Goal: Navigation & Orientation: Understand site structure

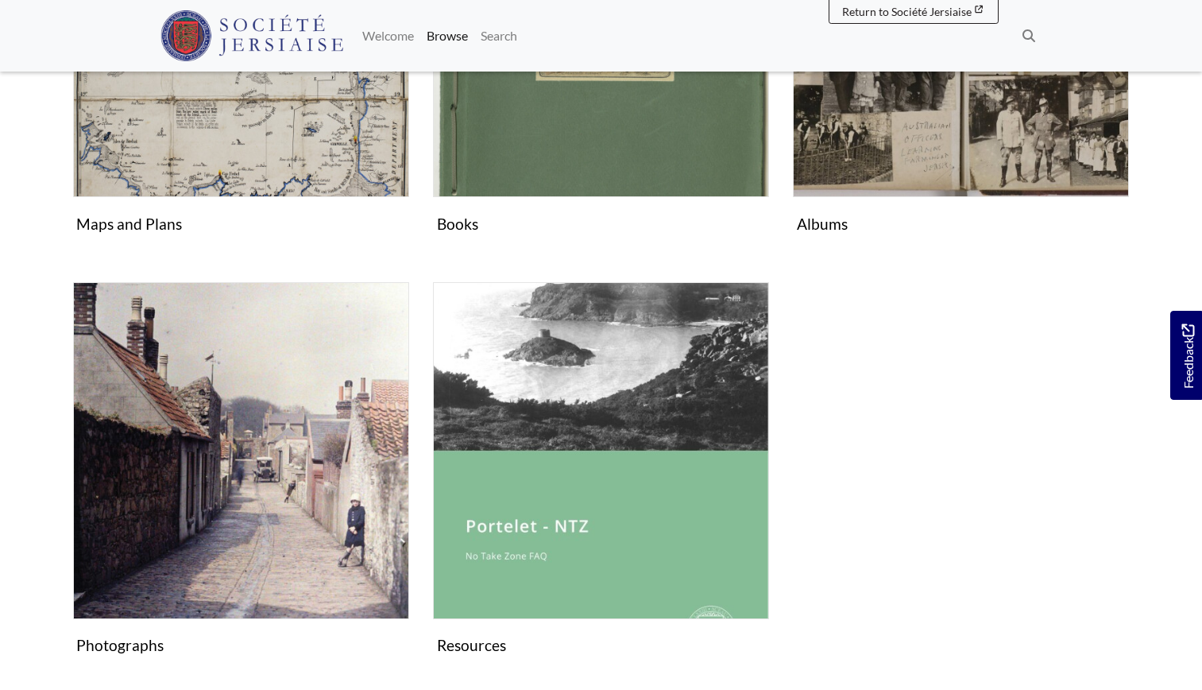
scroll to position [929, 0]
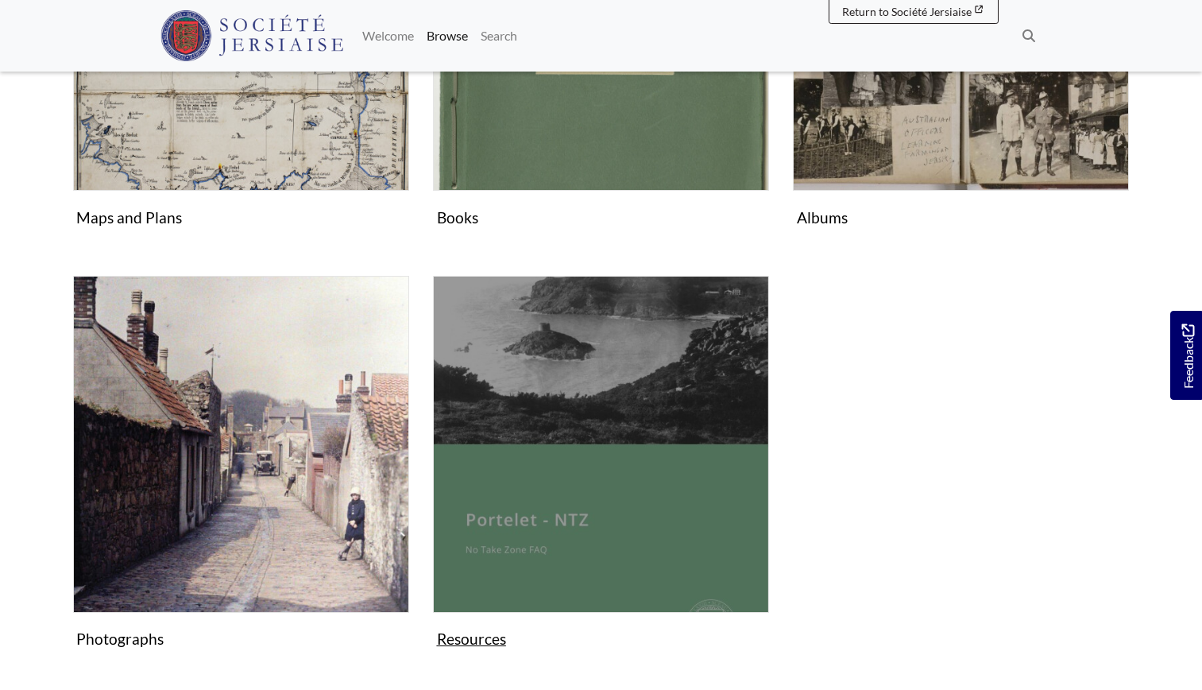
click at [639, 516] on img "Subcollection" at bounding box center [601, 444] width 336 height 336
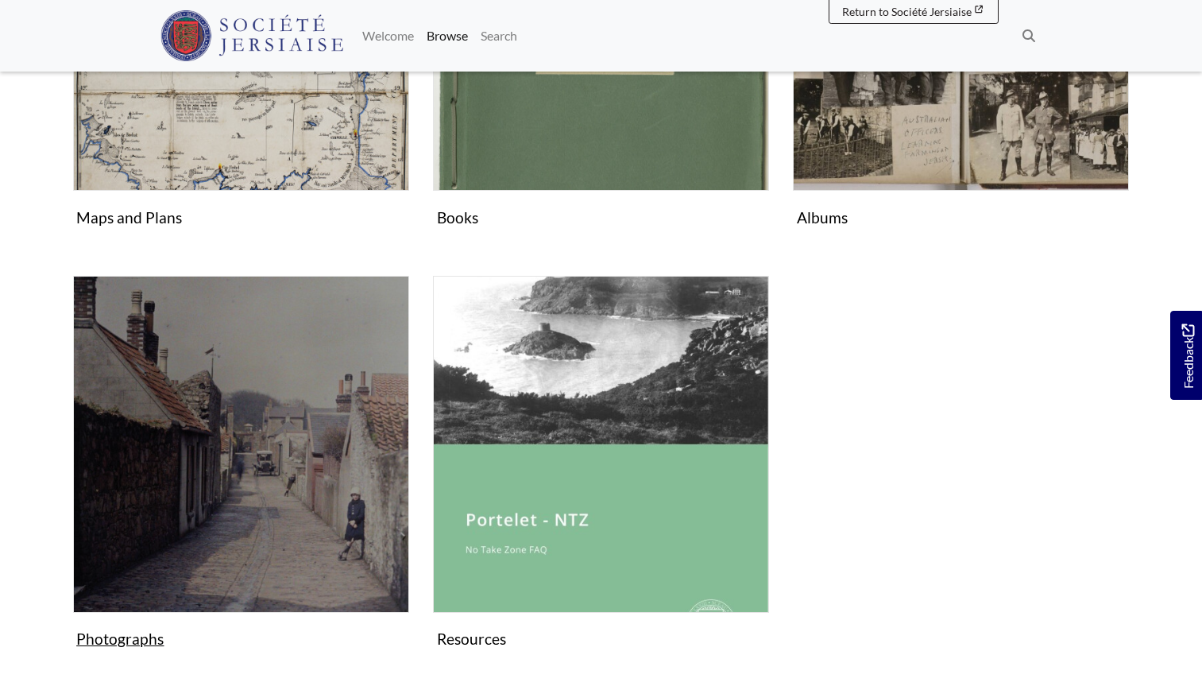
click at [314, 422] on img "Subcollection" at bounding box center [241, 444] width 336 height 336
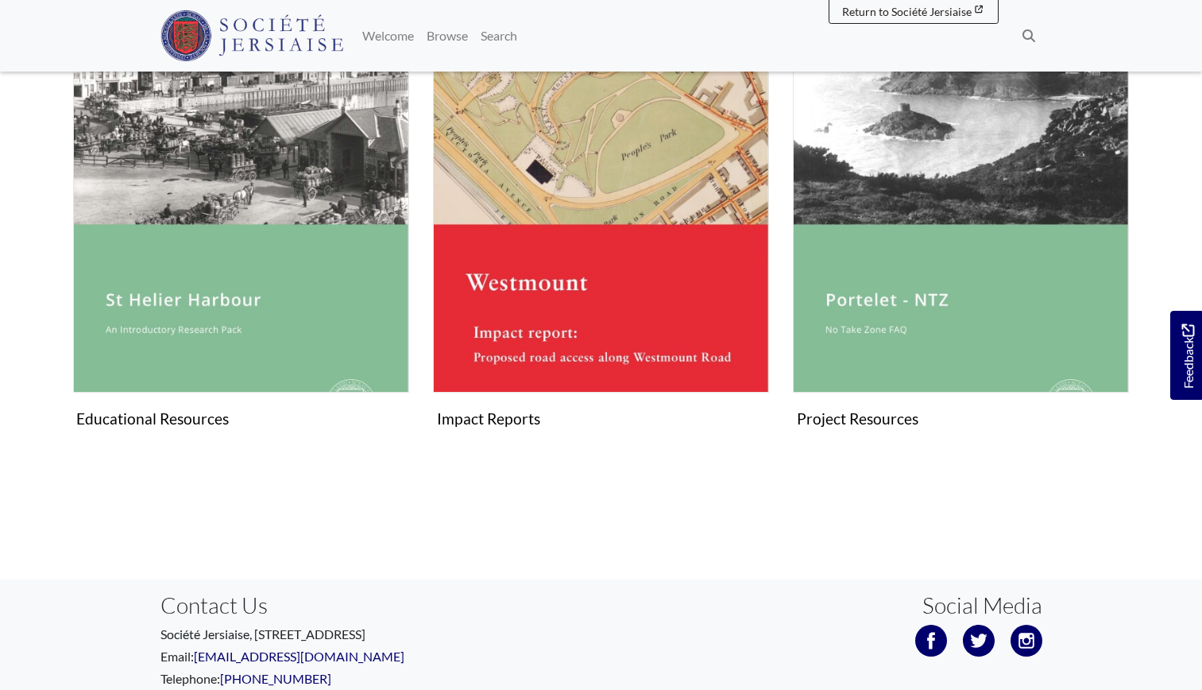
scroll to position [283, 0]
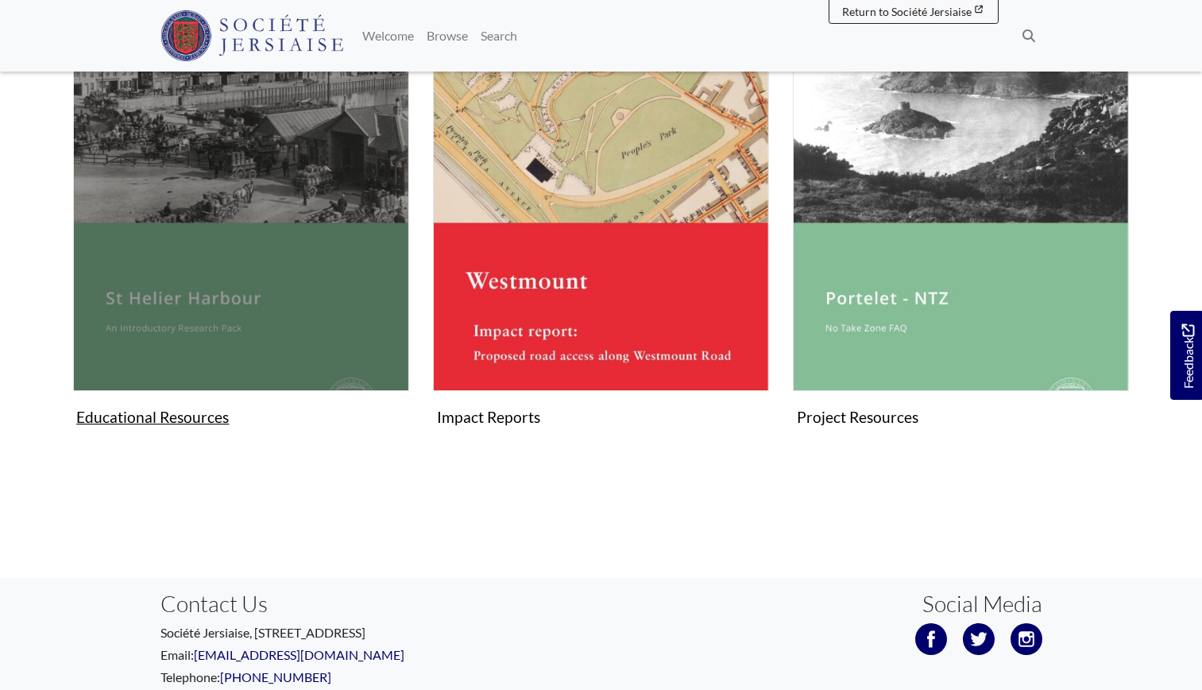
click at [153, 418] on figure "Educational Resources Collection" at bounding box center [241, 244] width 336 height 378
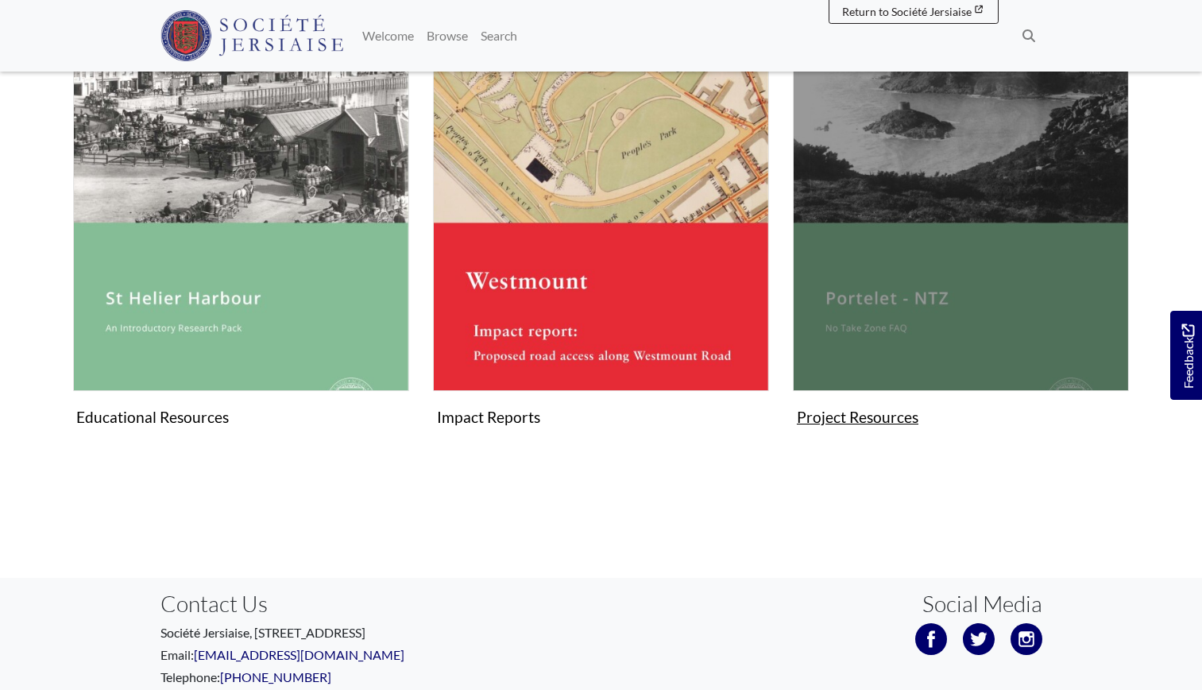
click at [863, 426] on figure "Project Resources Collection" at bounding box center [961, 244] width 336 height 378
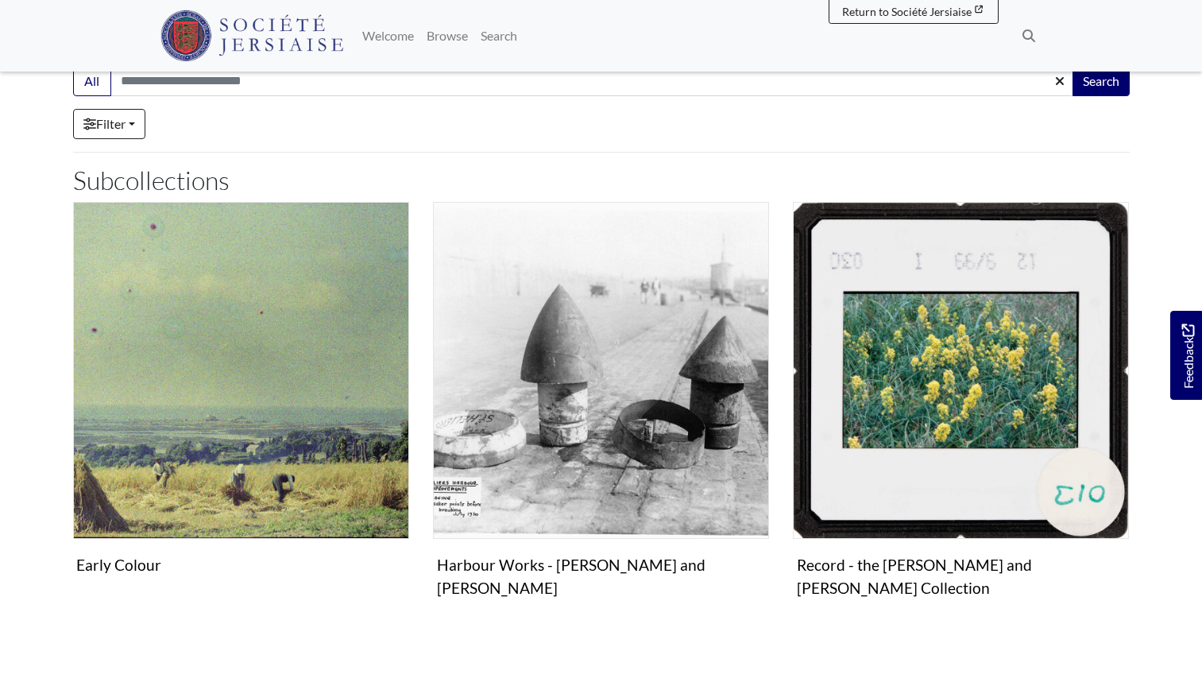
scroll to position [346, 0]
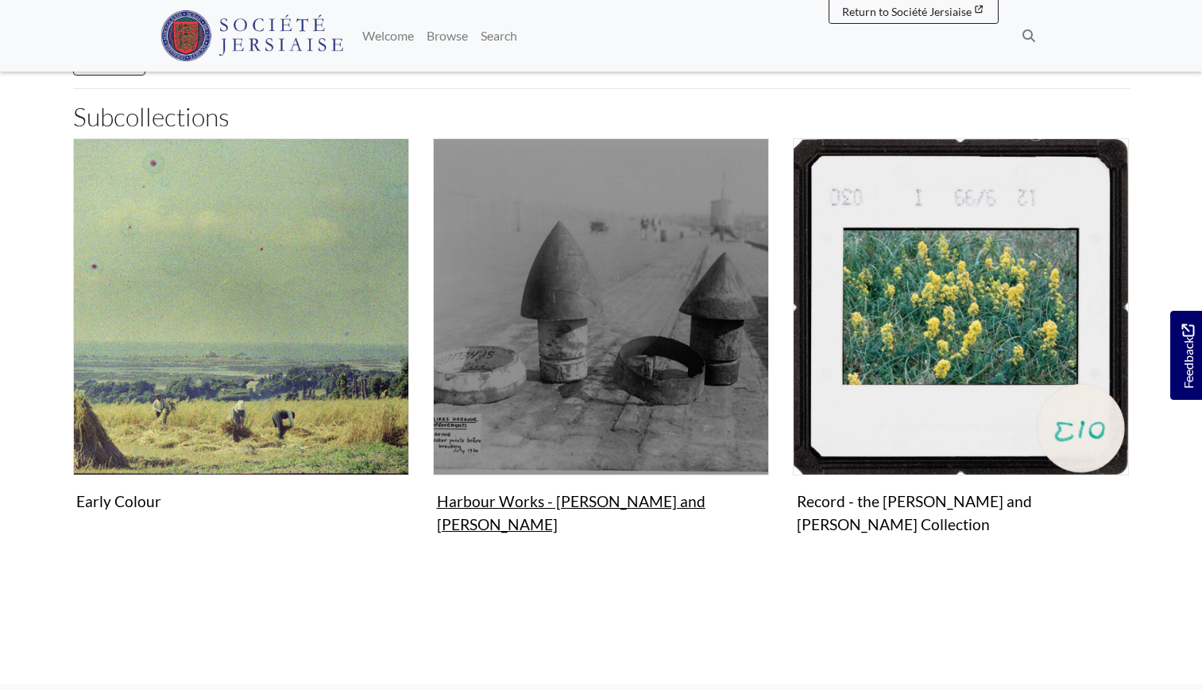
click at [591, 513] on figure "Harbour Works - Victoria and Albert Piers Collection" at bounding box center [601, 338] width 336 height 401
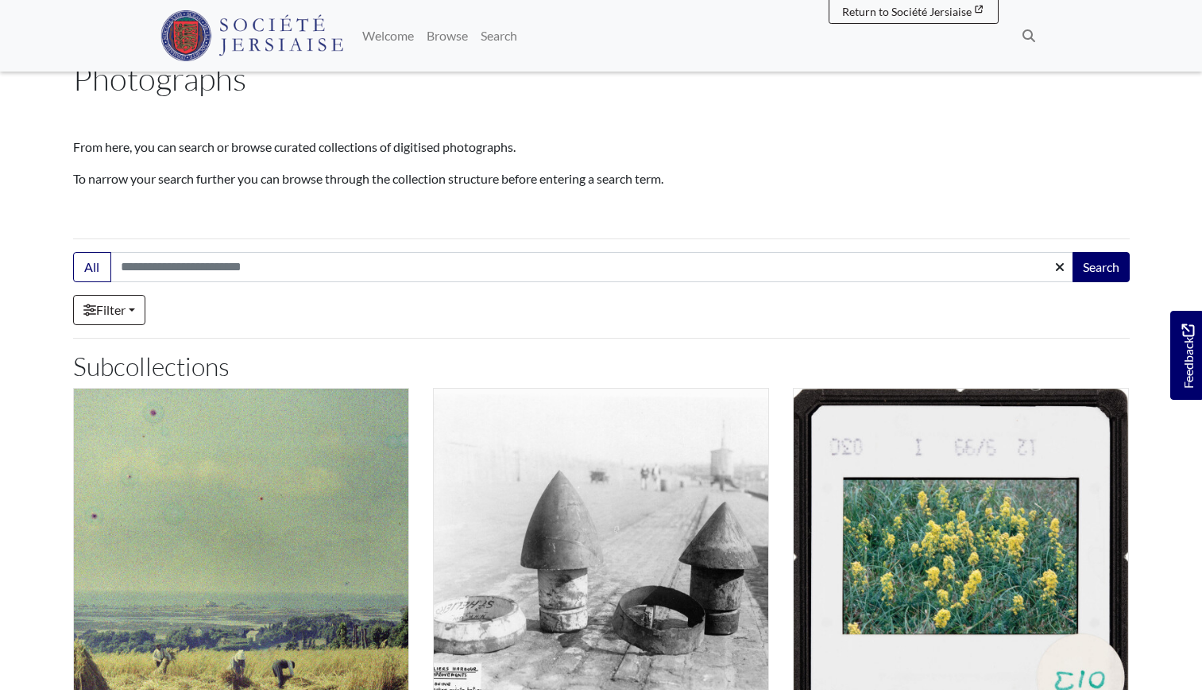
scroll to position [0, 0]
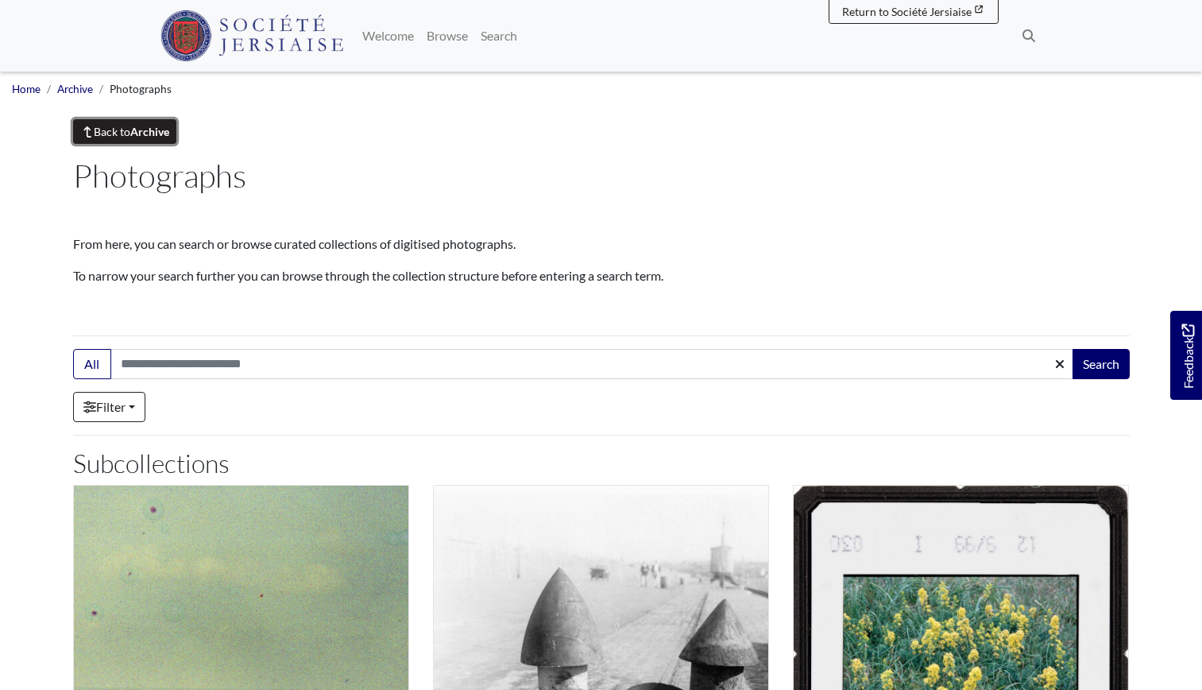
click at [88, 126] on icon at bounding box center [87, 131] width 14 height 11
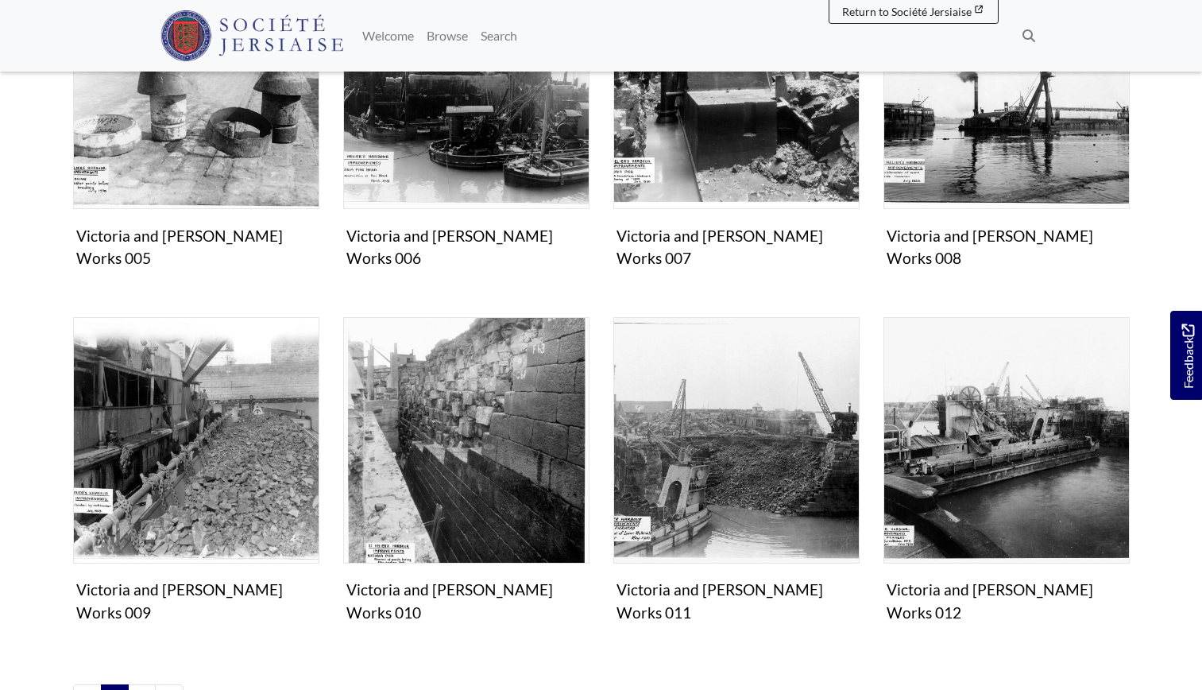
scroll to position [780, 0]
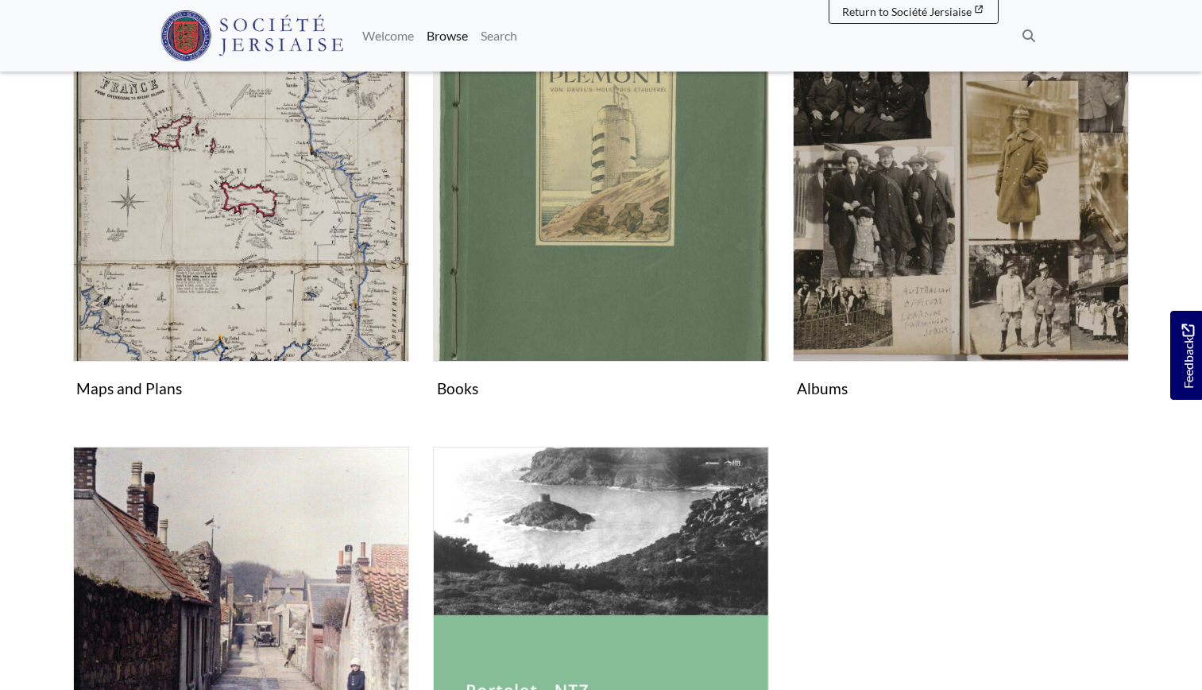
scroll to position [753, 0]
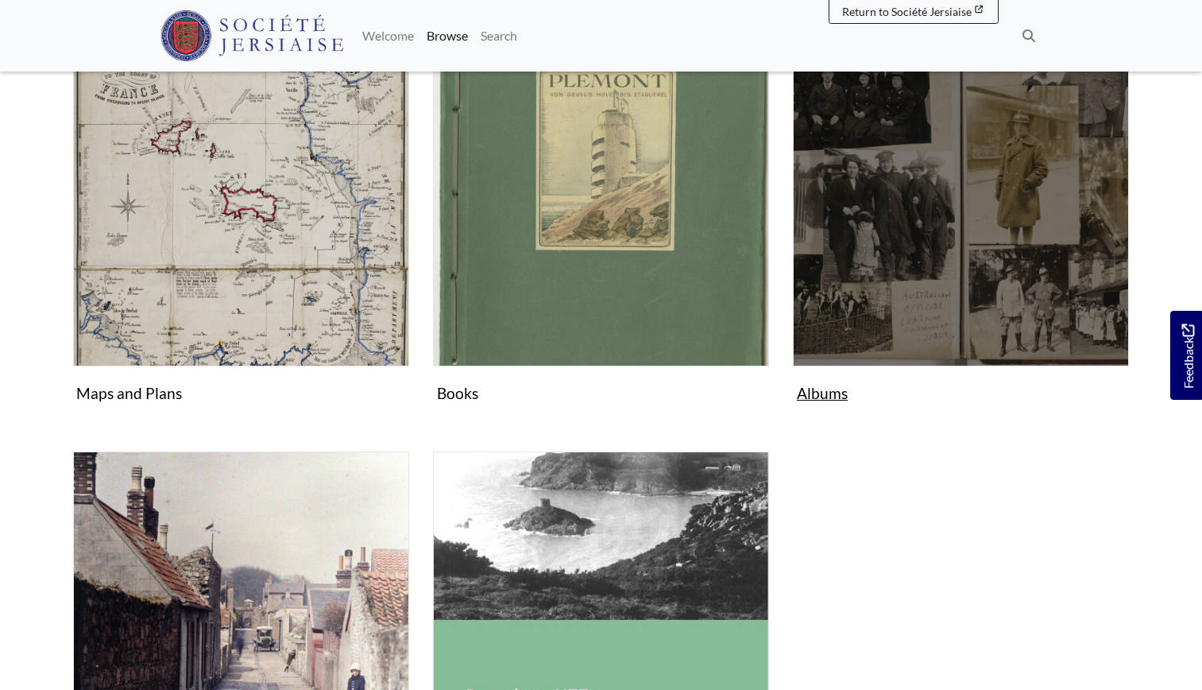
click at [946, 348] on img "Subcollection" at bounding box center [961, 198] width 336 height 336
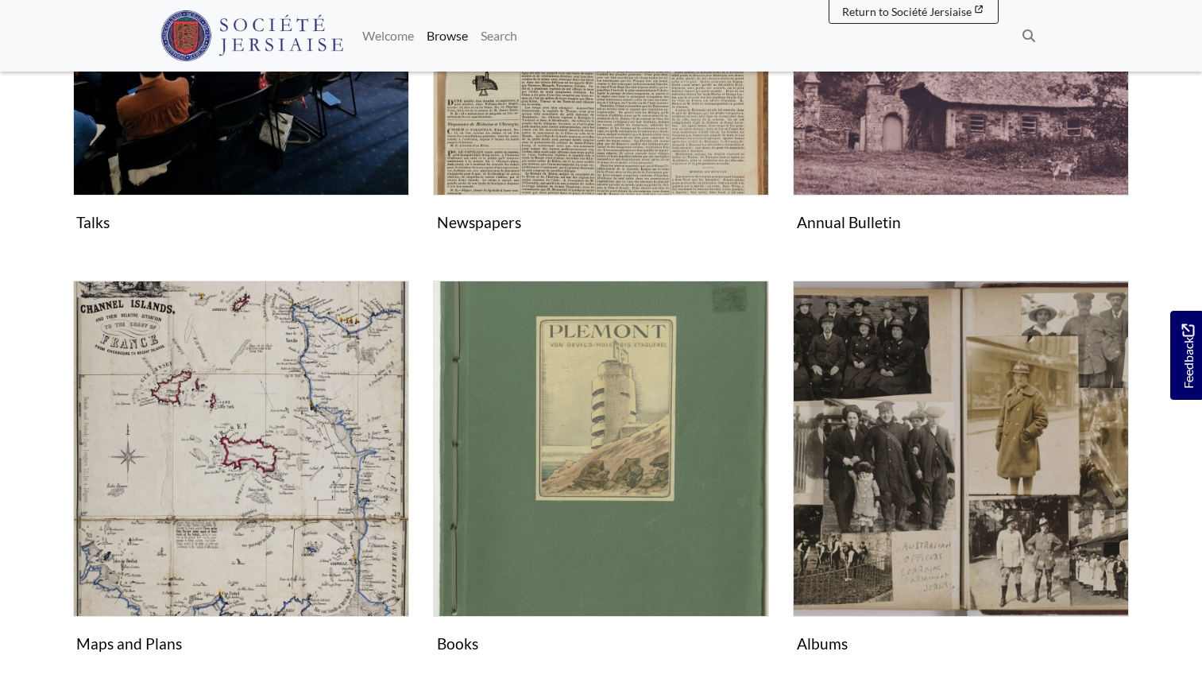
scroll to position [456, 0]
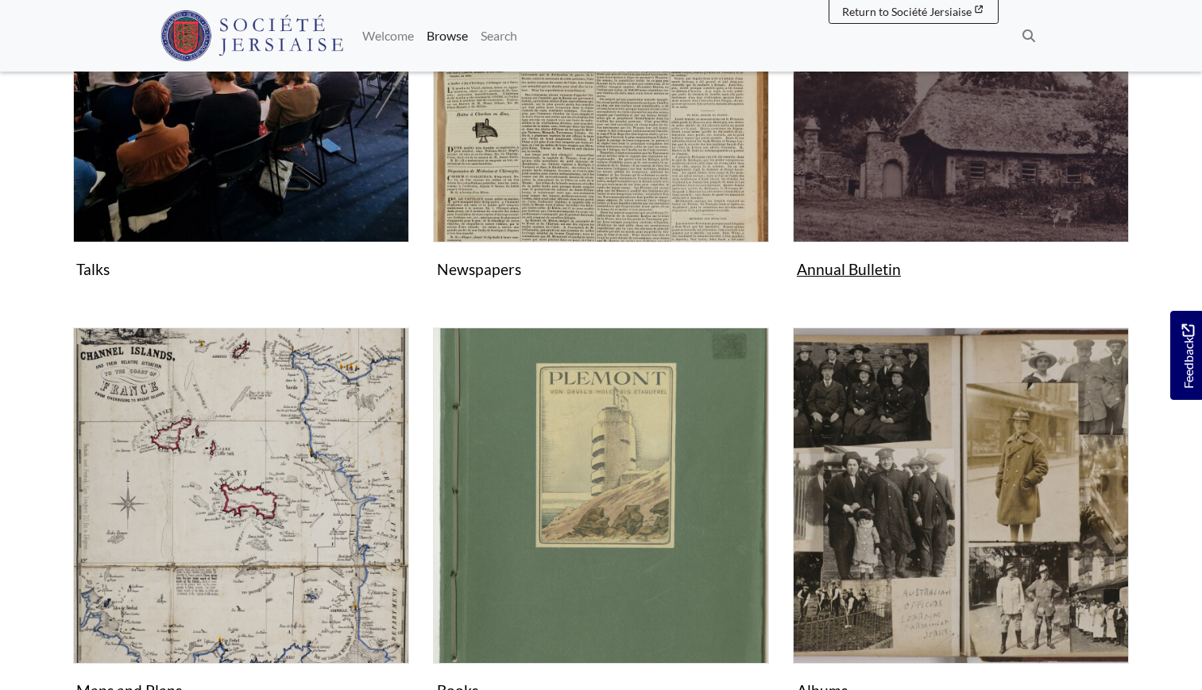
click at [896, 219] on img "Subcollection" at bounding box center [961, 74] width 336 height 336
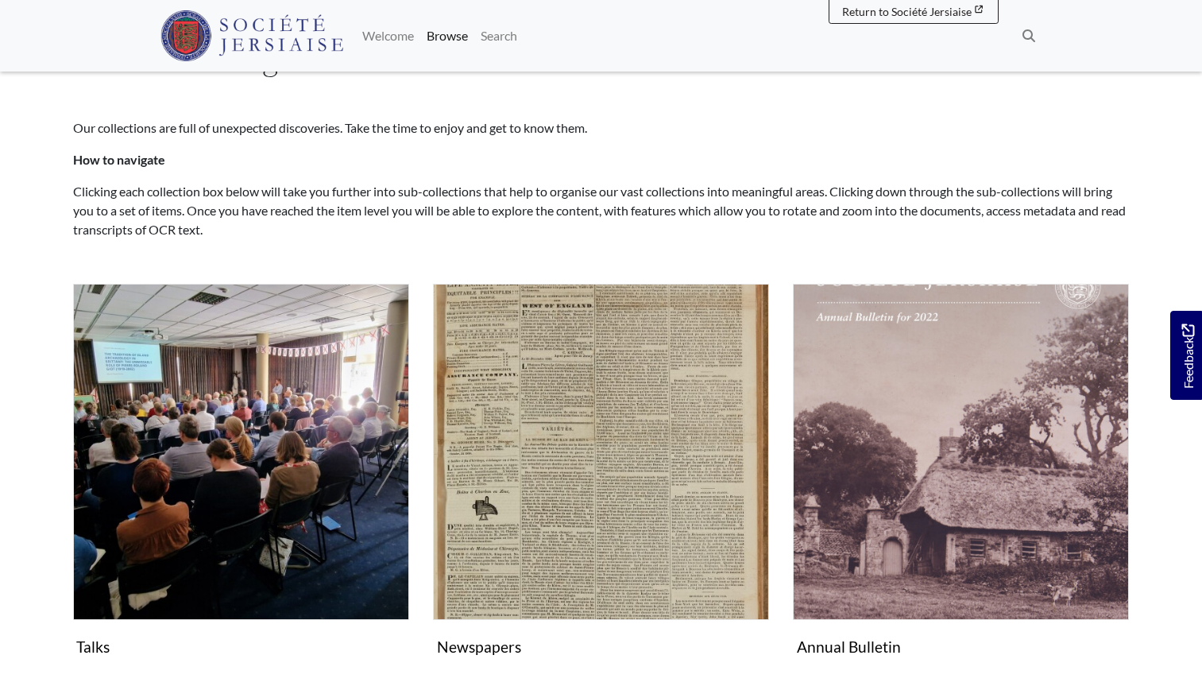
scroll to position [0, 0]
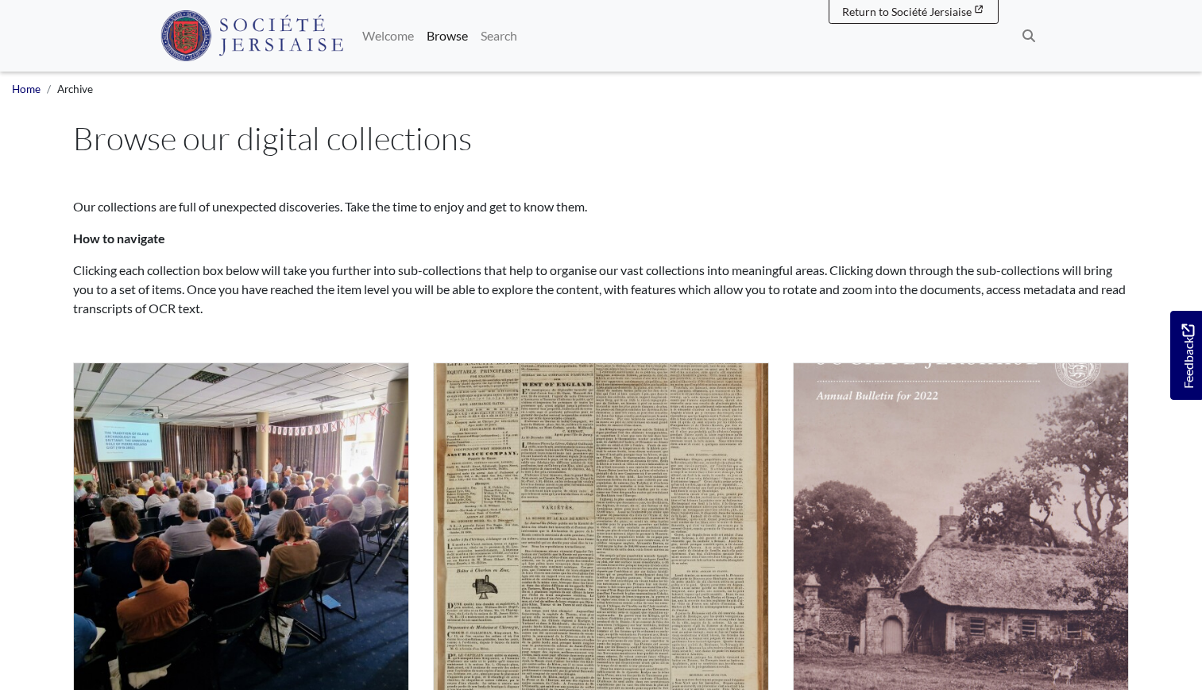
click at [234, 29] on img at bounding box center [253, 35] width 184 height 51
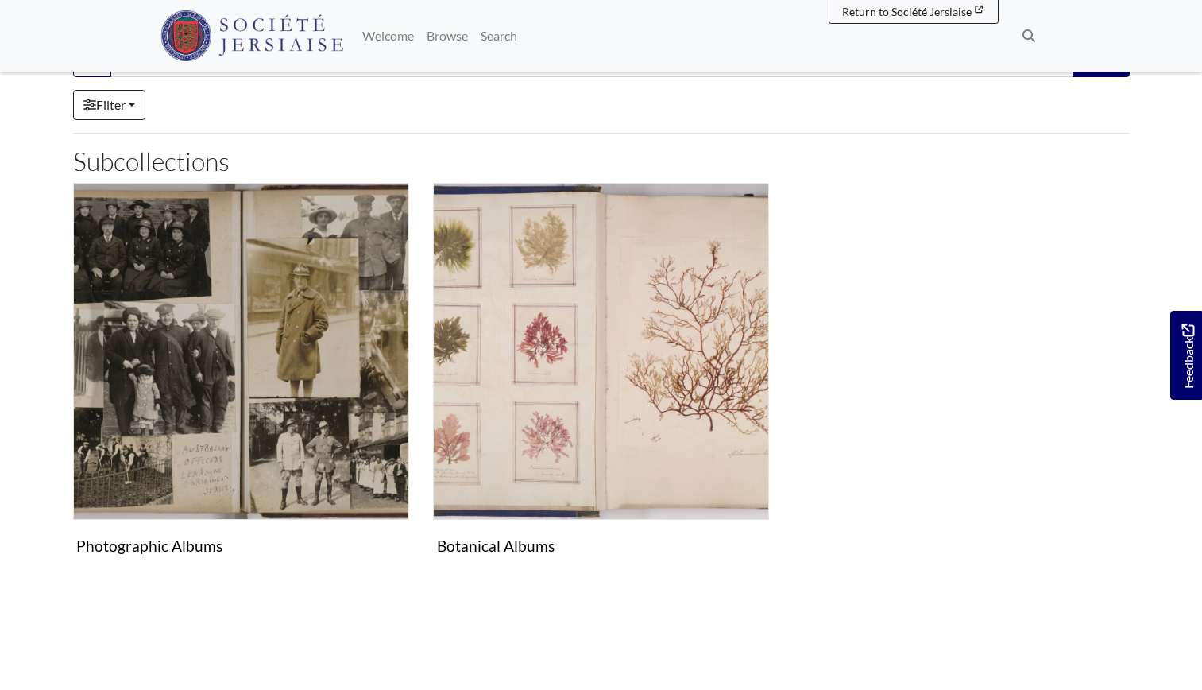
scroll to position [304, 0]
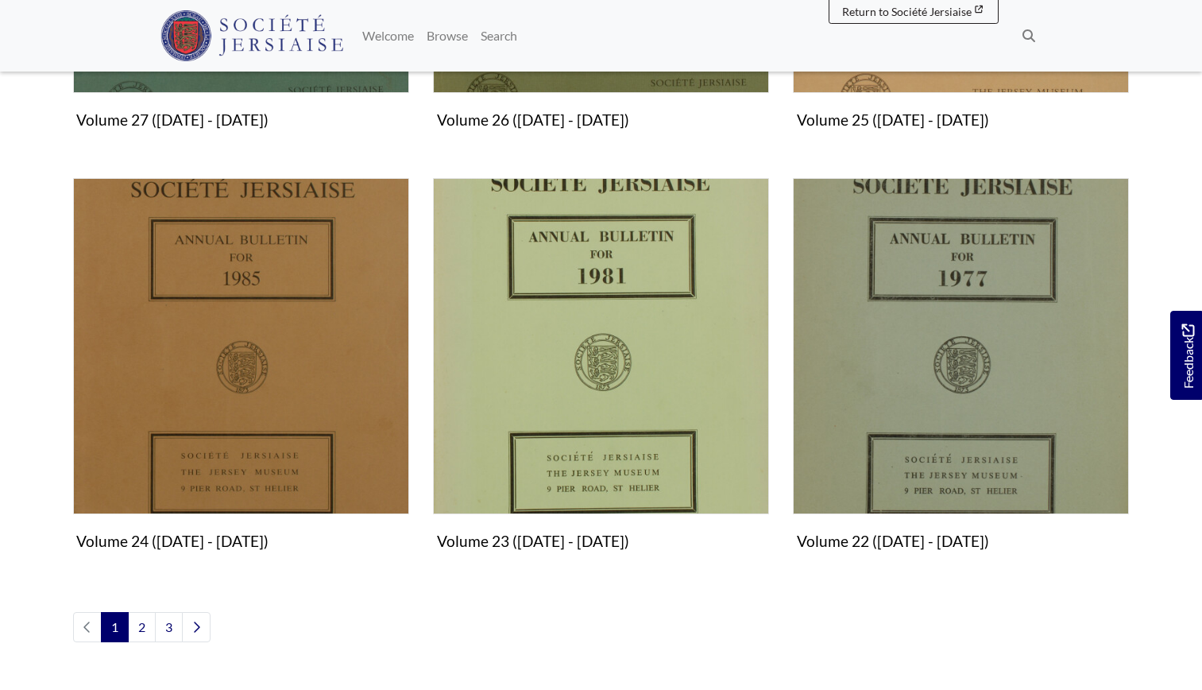
scroll to position [1824, 0]
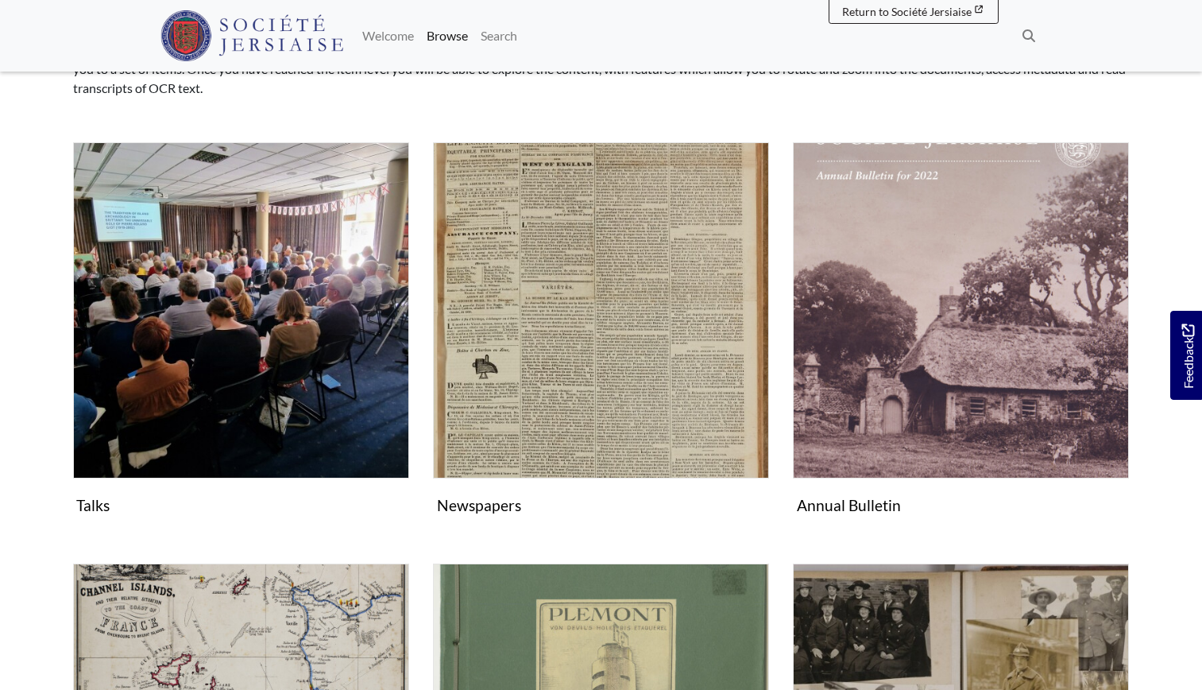
scroll to position [114, 0]
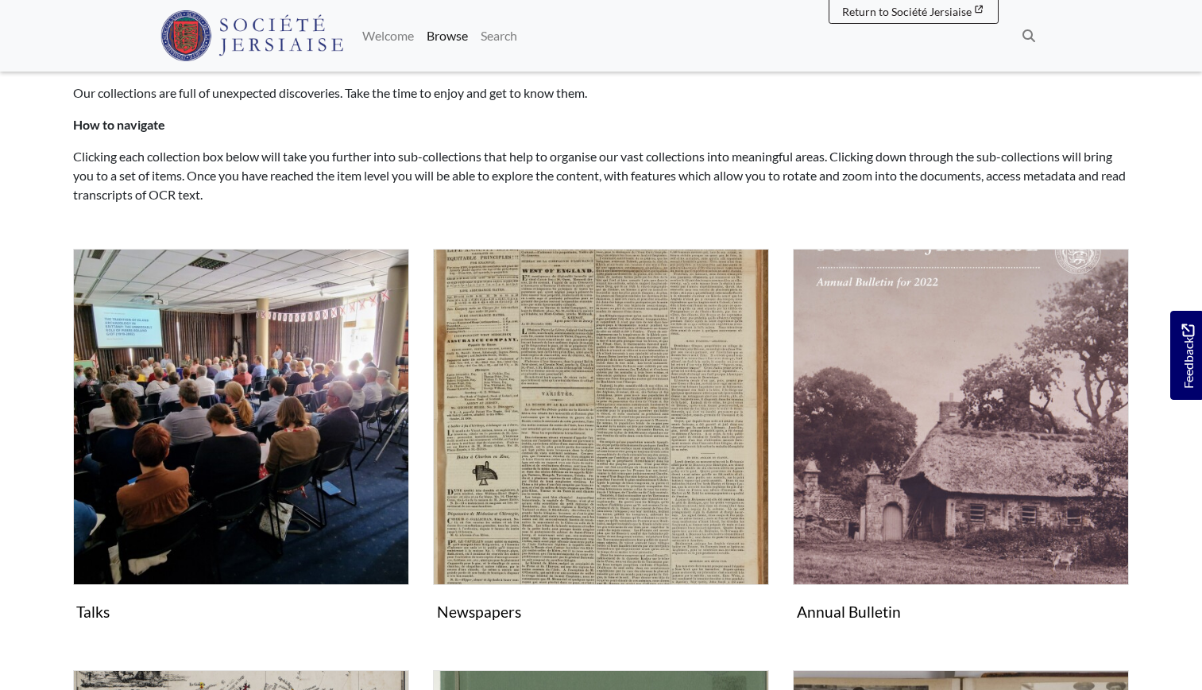
click at [129, 122] on strong "How to navigate" at bounding box center [119, 124] width 92 height 15
